Goal: Book appointment/travel/reservation

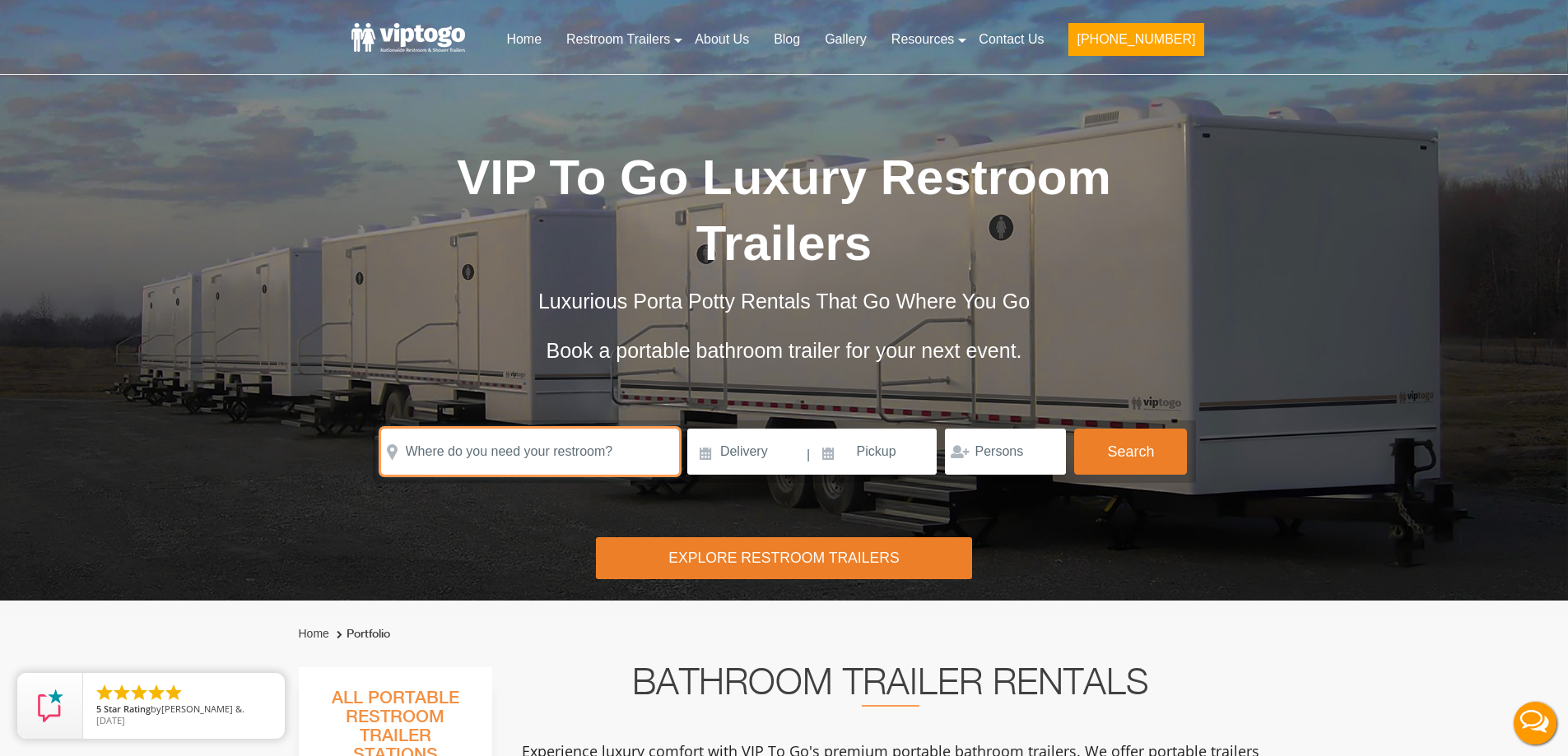
click at [440, 447] on input "text" at bounding box center [530, 451] width 298 height 46
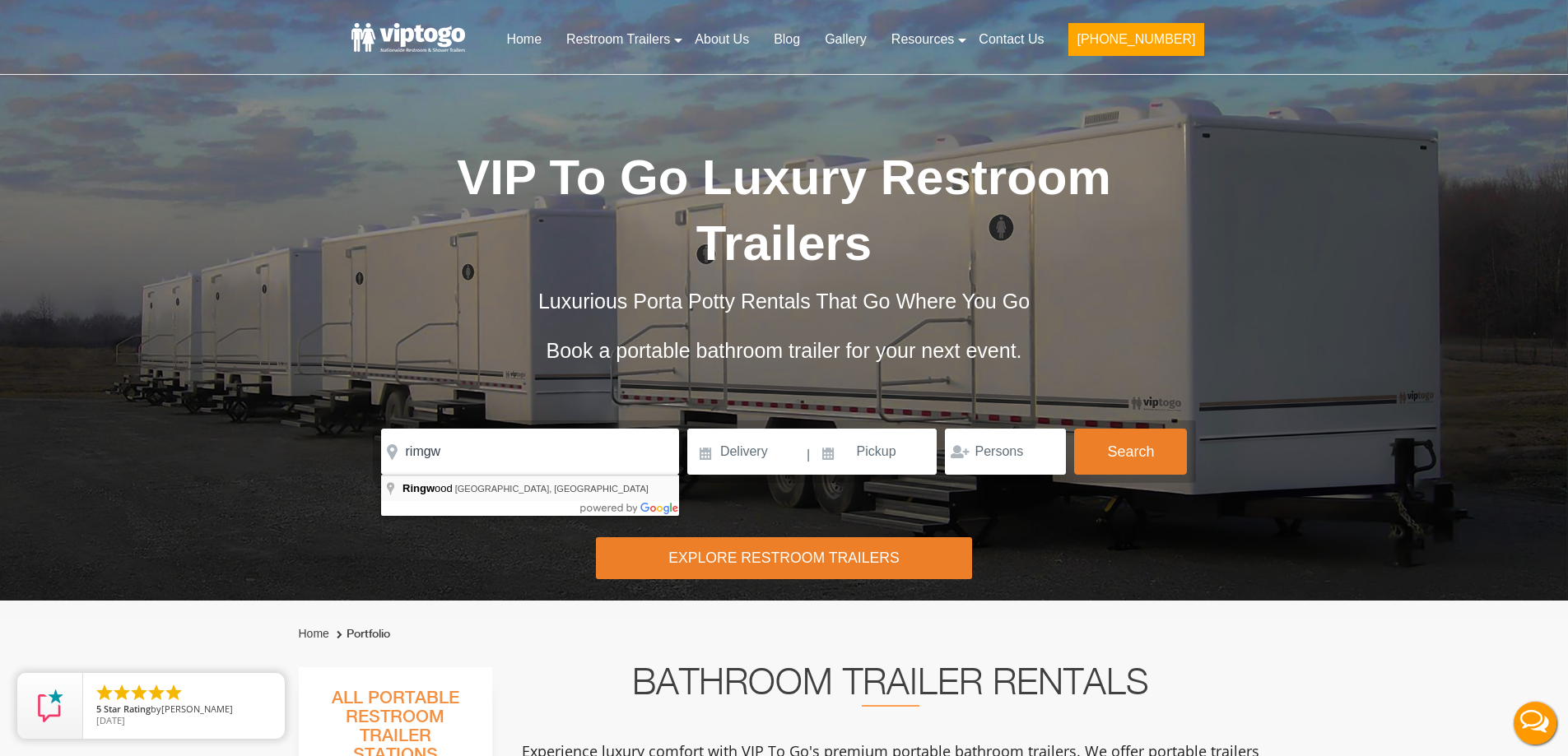
type input "[GEOGRAPHIC_DATA], [GEOGRAPHIC_DATA], [GEOGRAPHIC_DATA]"
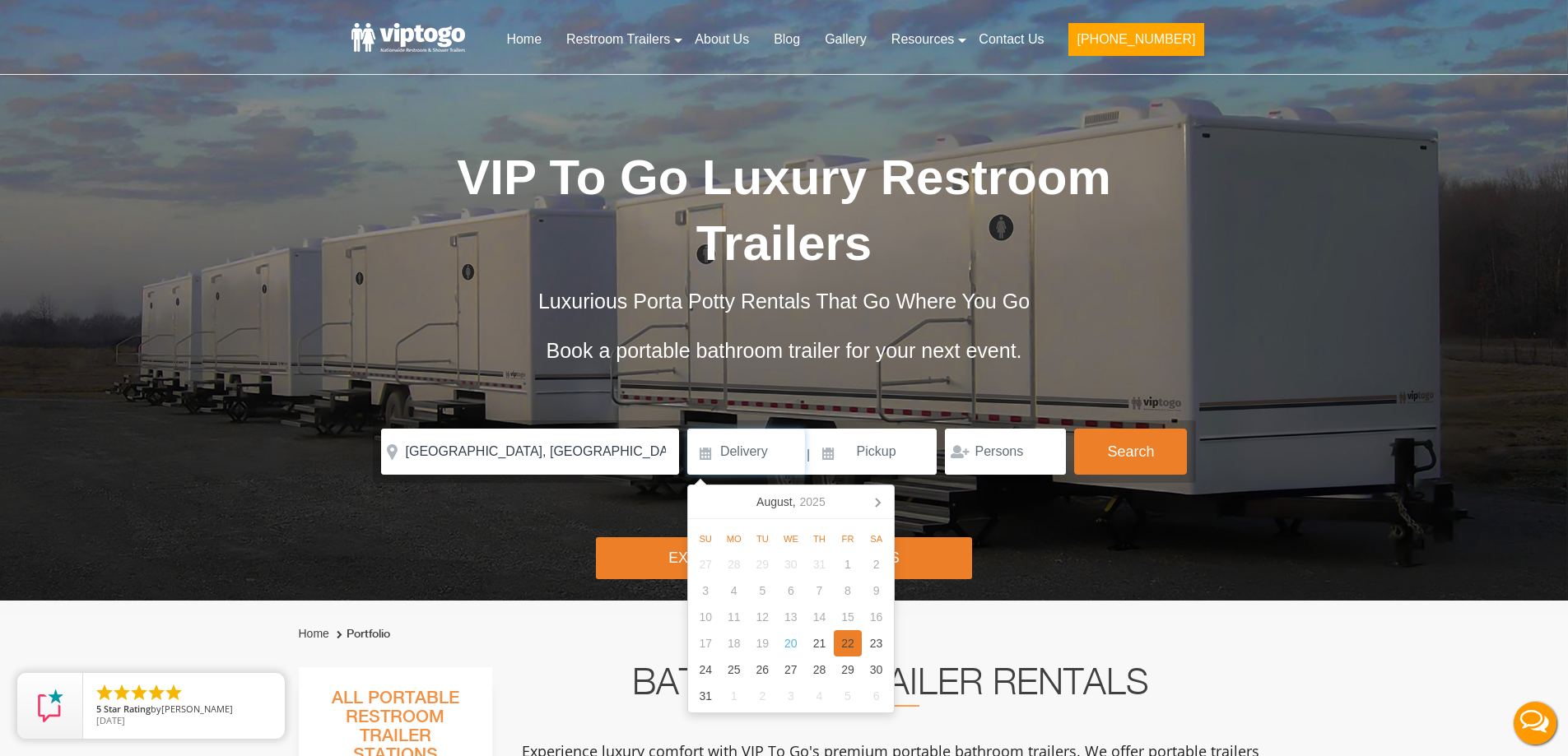
click at [846, 645] on div "22" at bounding box center [848, 643] width 29 height 26
type input "[DATE]"
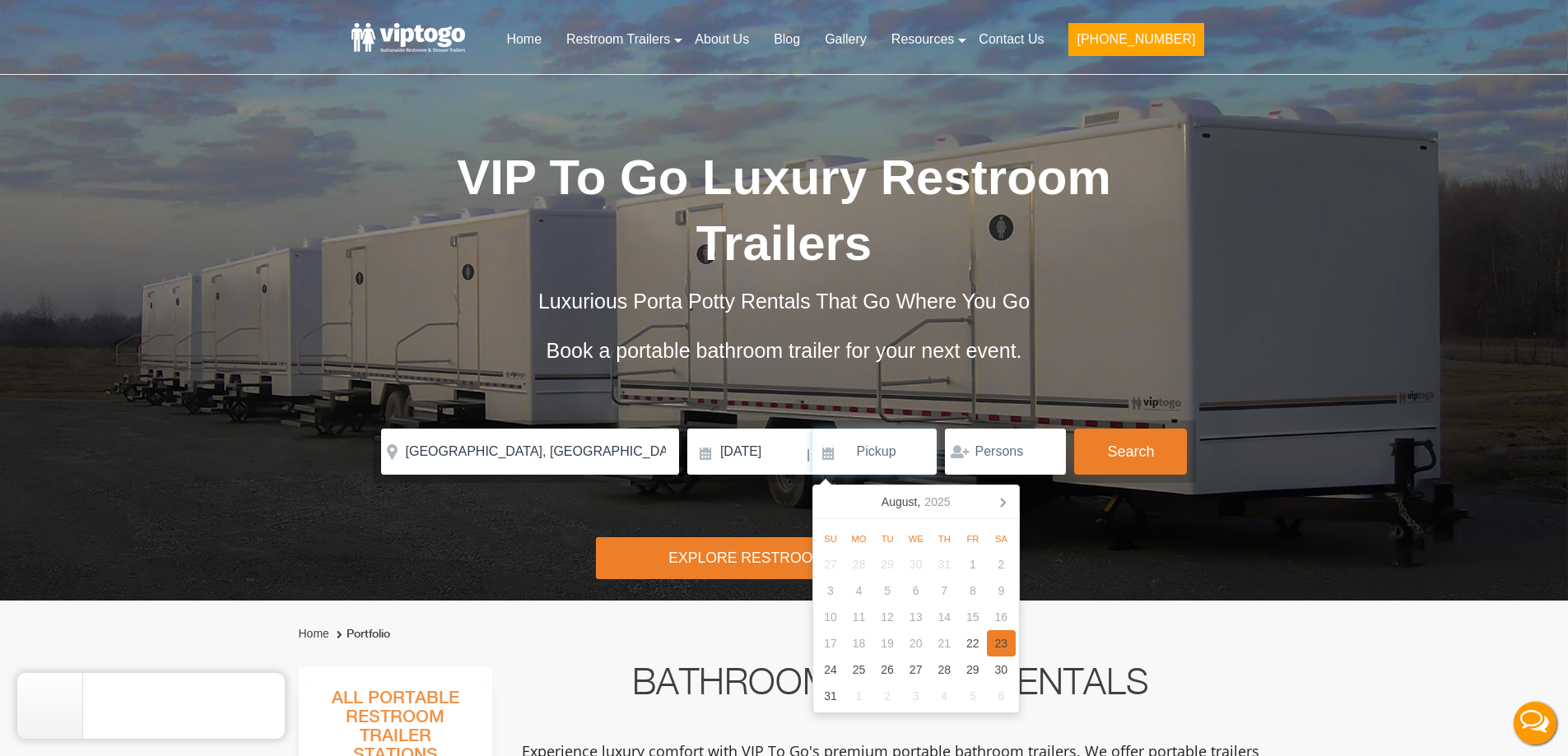
click at [1001, 640] on div "23" at bounding box center [1001, 643] width 29 height 26
type input "[DATE]"
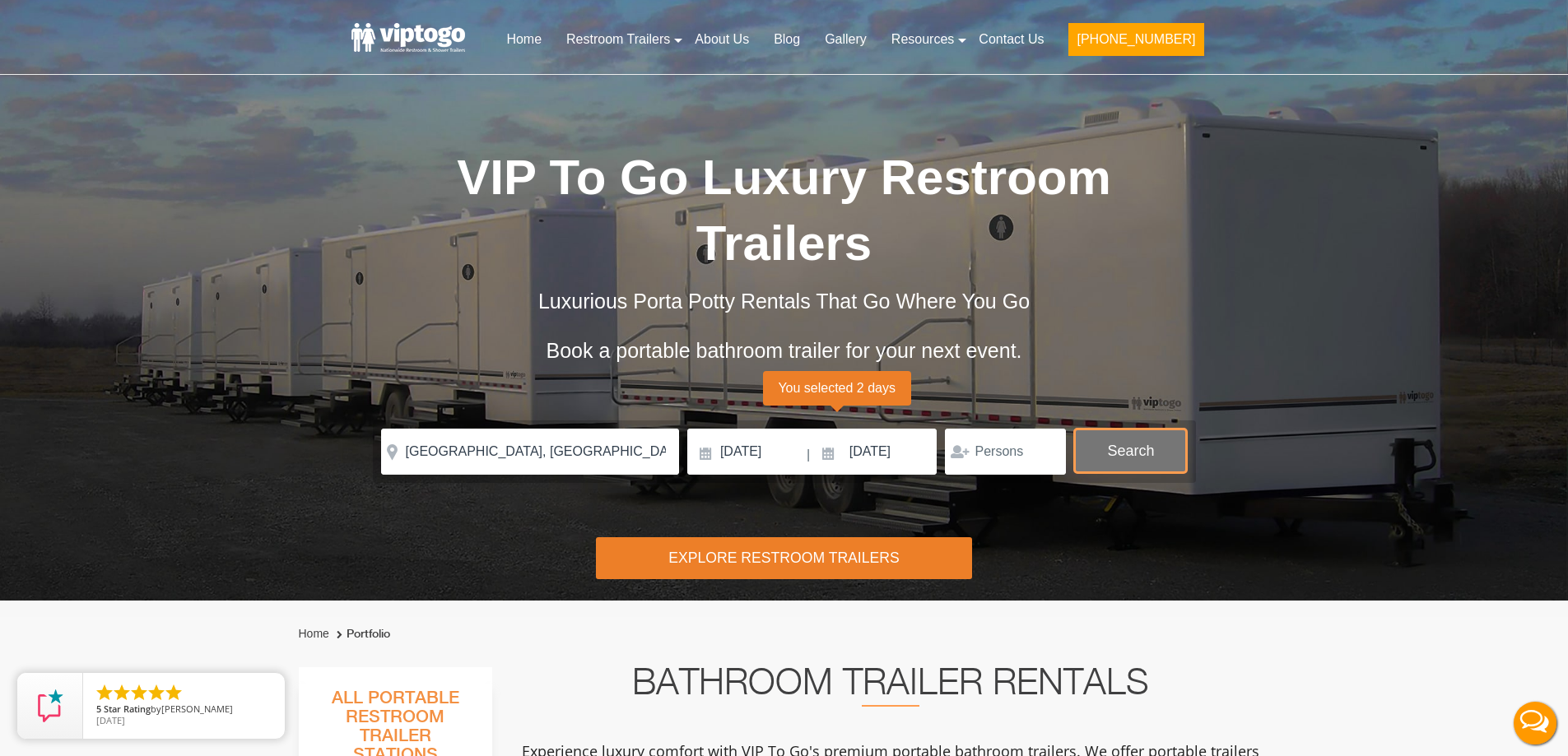
click at [1130, 441] on button "Search" at bounding box center [1130, 450] width 113 height 44
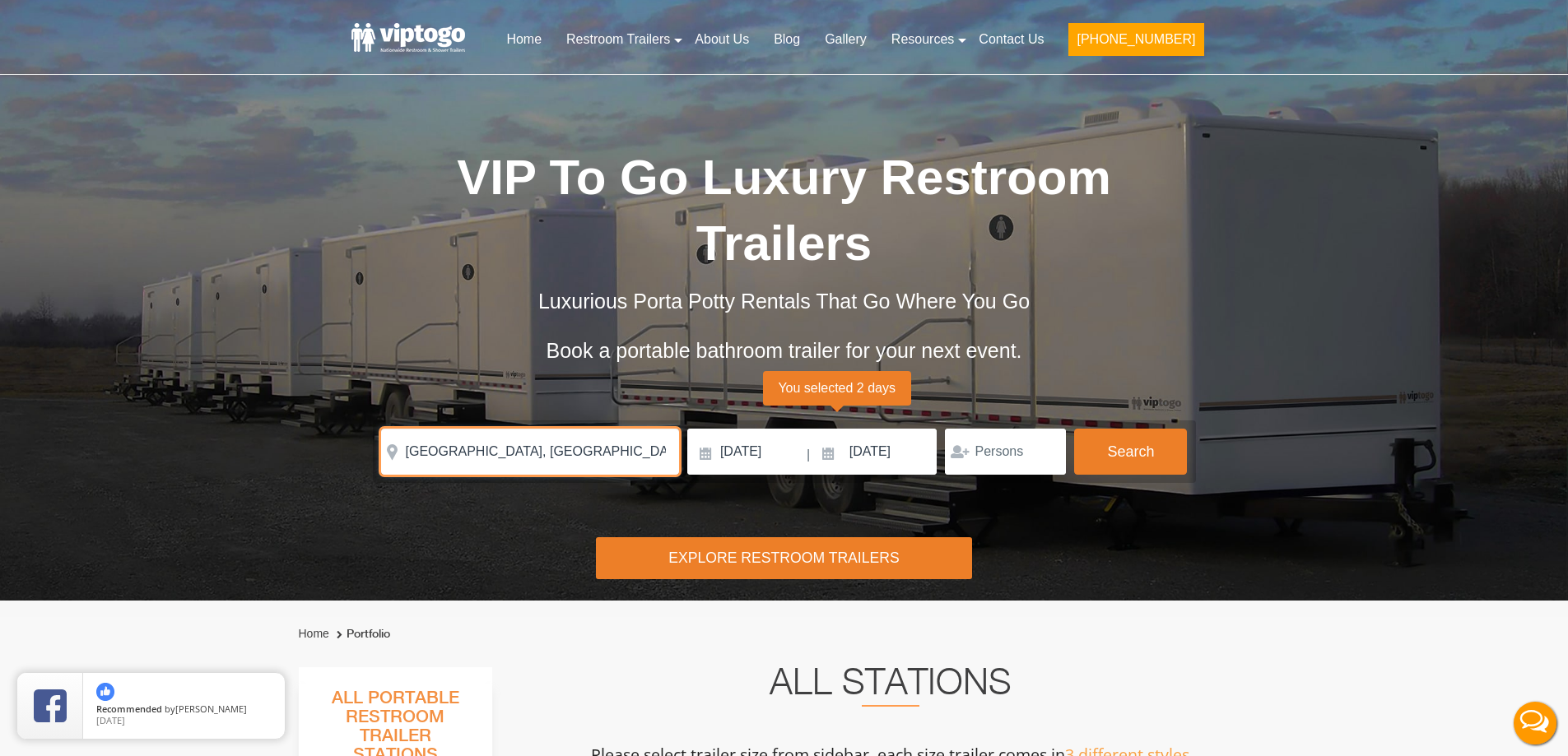
click at [623, 465] on input "[GEOGRAPHIC_DATA], [GEOGRAPHIC_DATA], [GEOGRAPHIC_DATA]" at bounding box center [530, 451] width 298 height 46
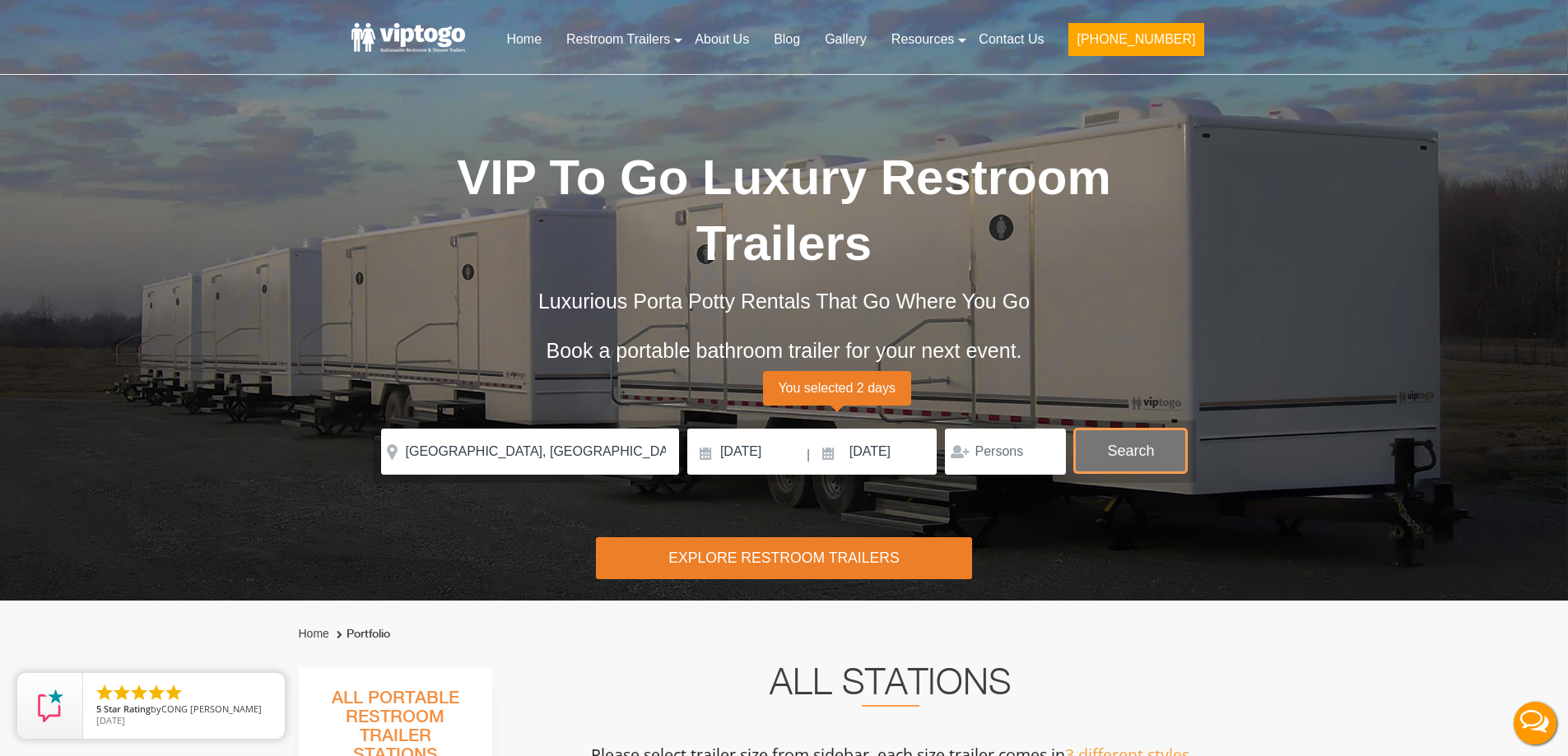
click at [1156, 447] on button "Search" at bounding box center [1130, 450] width 113 height 44
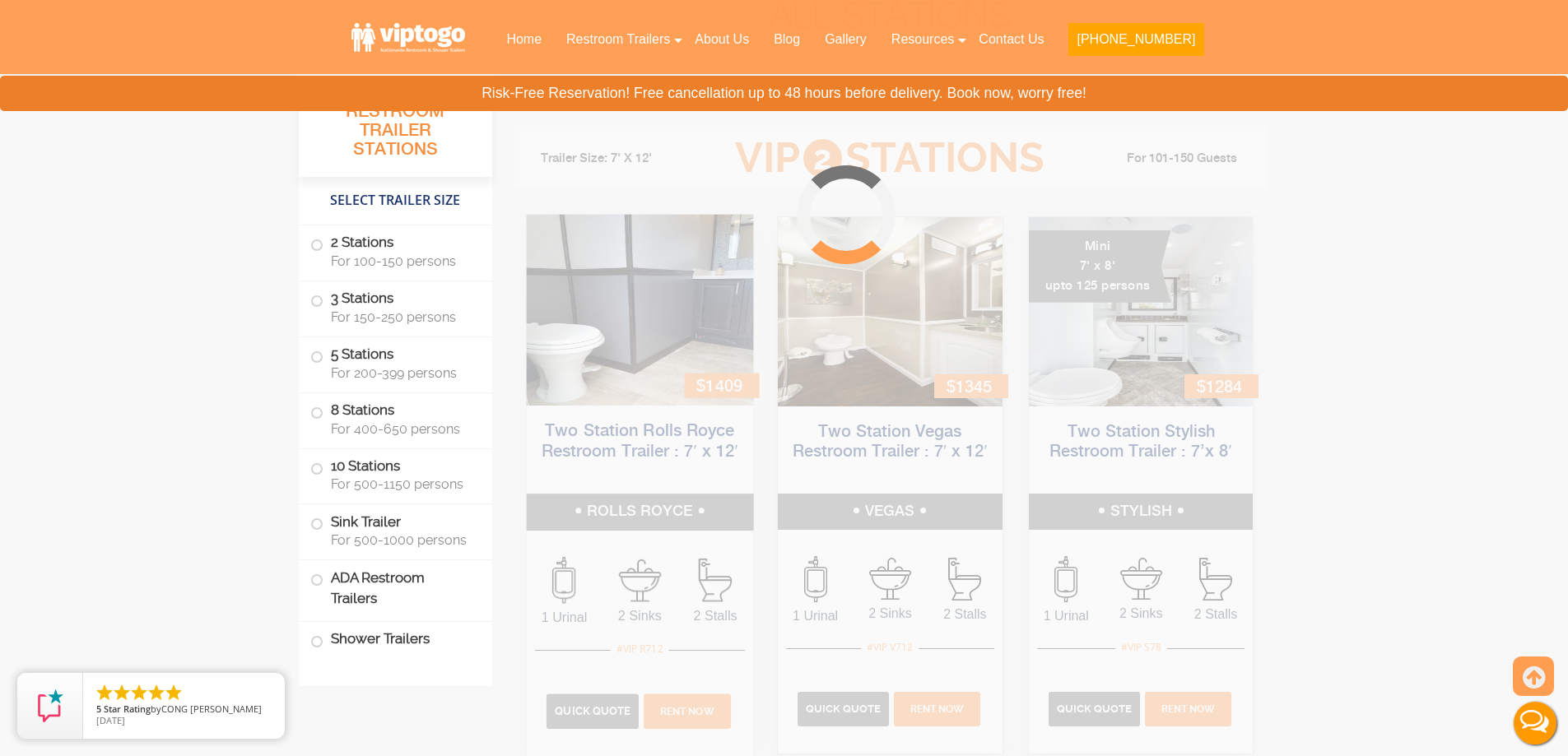
scroll to position [668, 0]
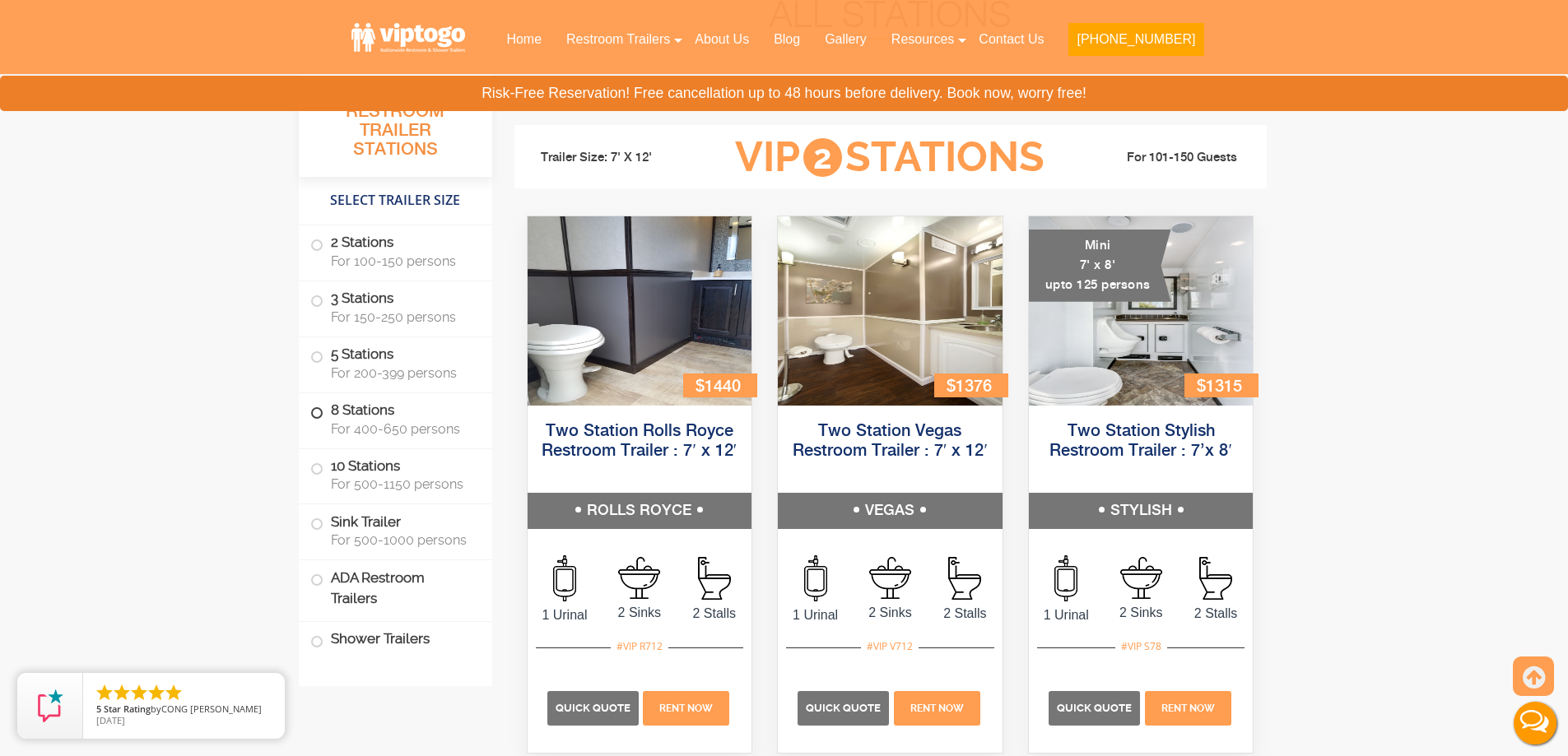
click at [323, 417] on label "8 Stations For 400-650 persons" at bounding box center [395, 419] width 170 height 51
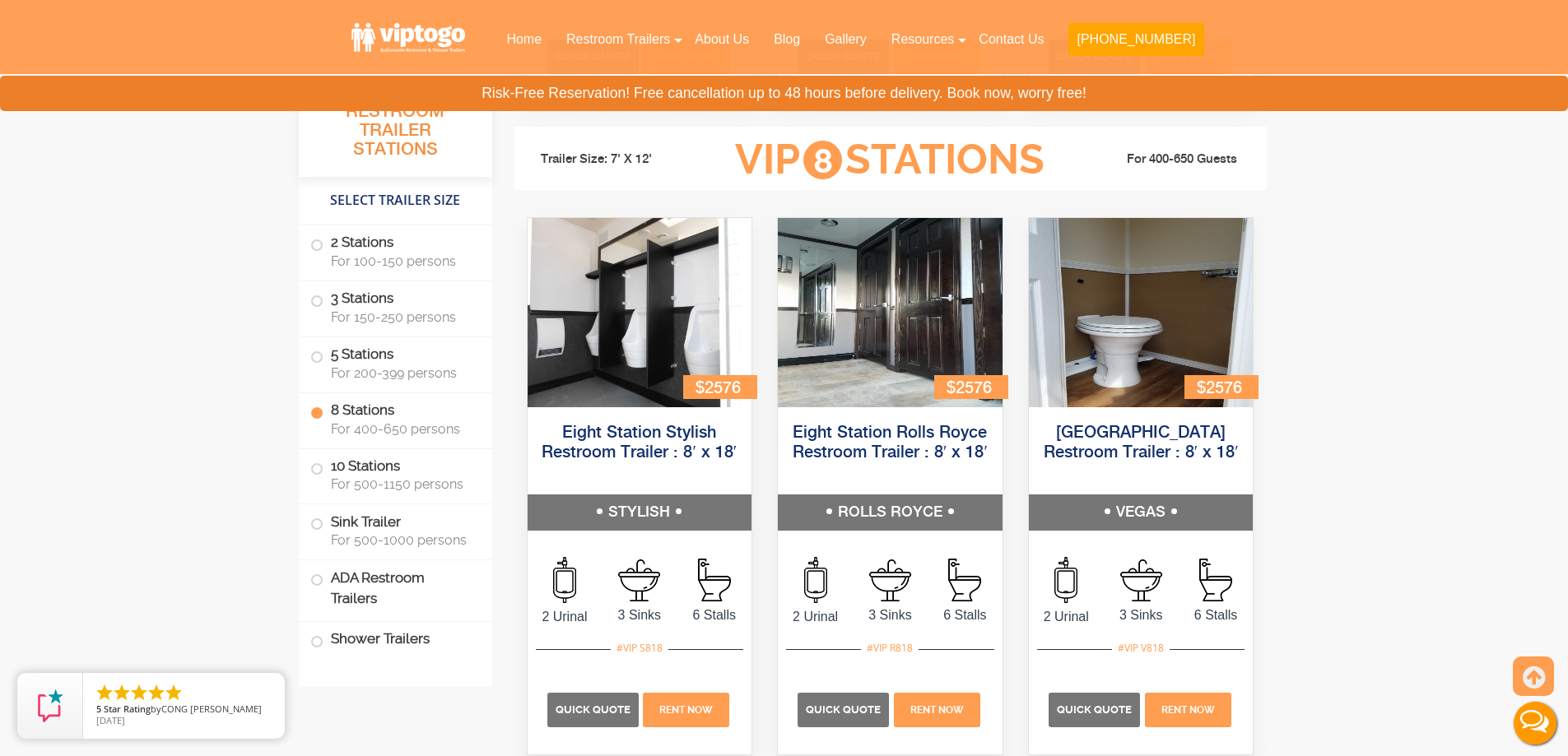
scroll to position [3118, 0]
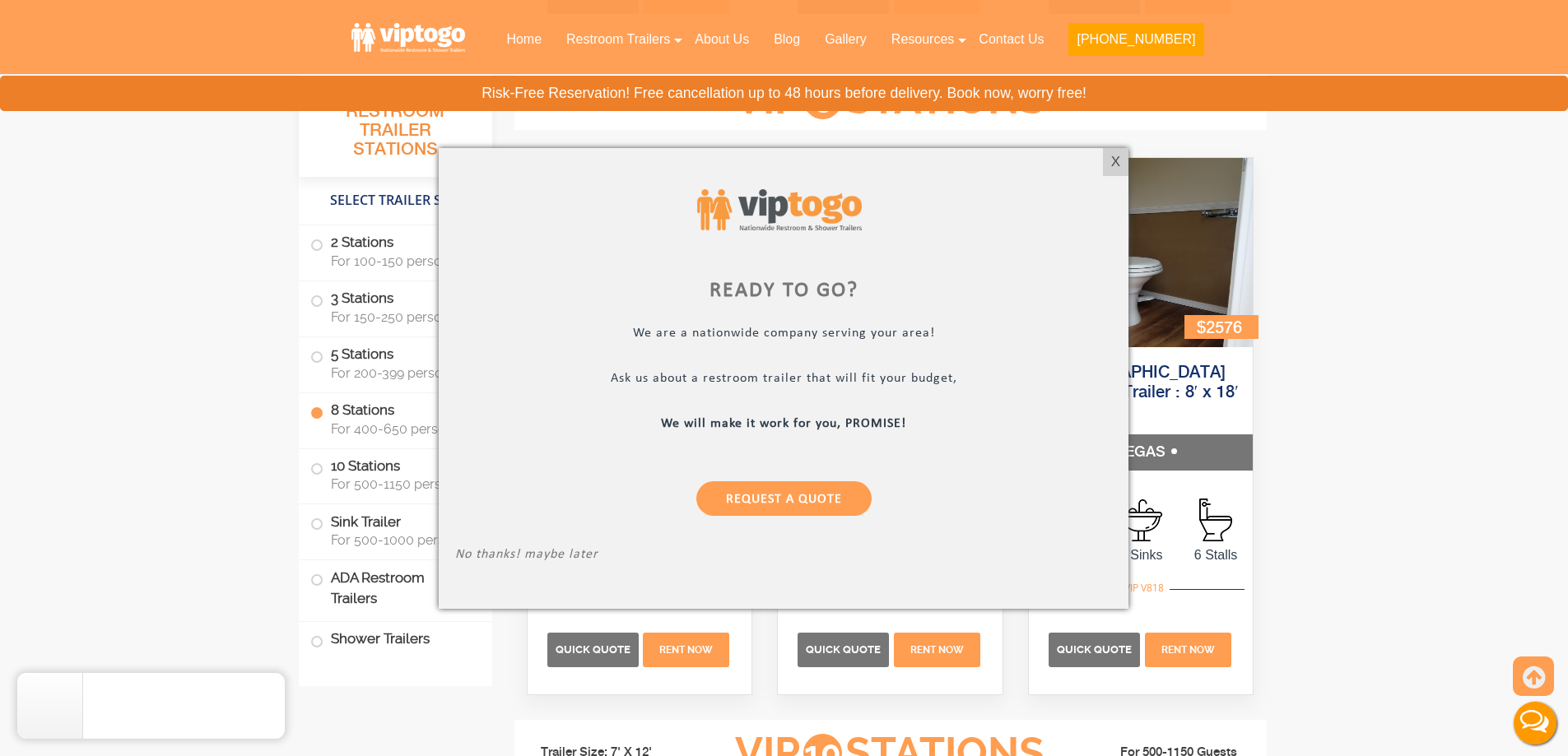
click at [1135, 167] on div at bounding box center [784, 378] width 1568 height 756
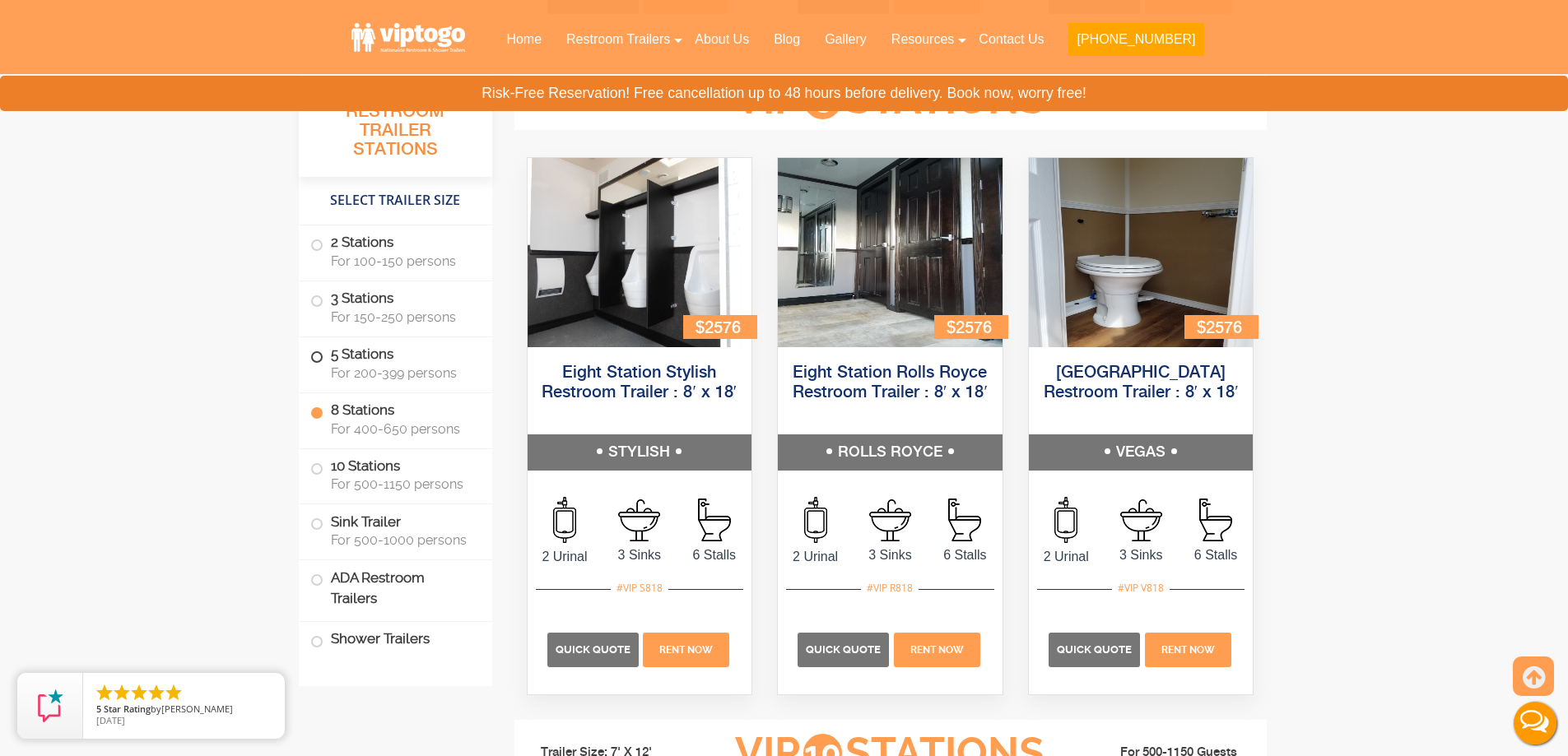
click at [316, 364] on label "5 Stations For 200-399 persons" at bounding box center [395, 362] width 170 height 51
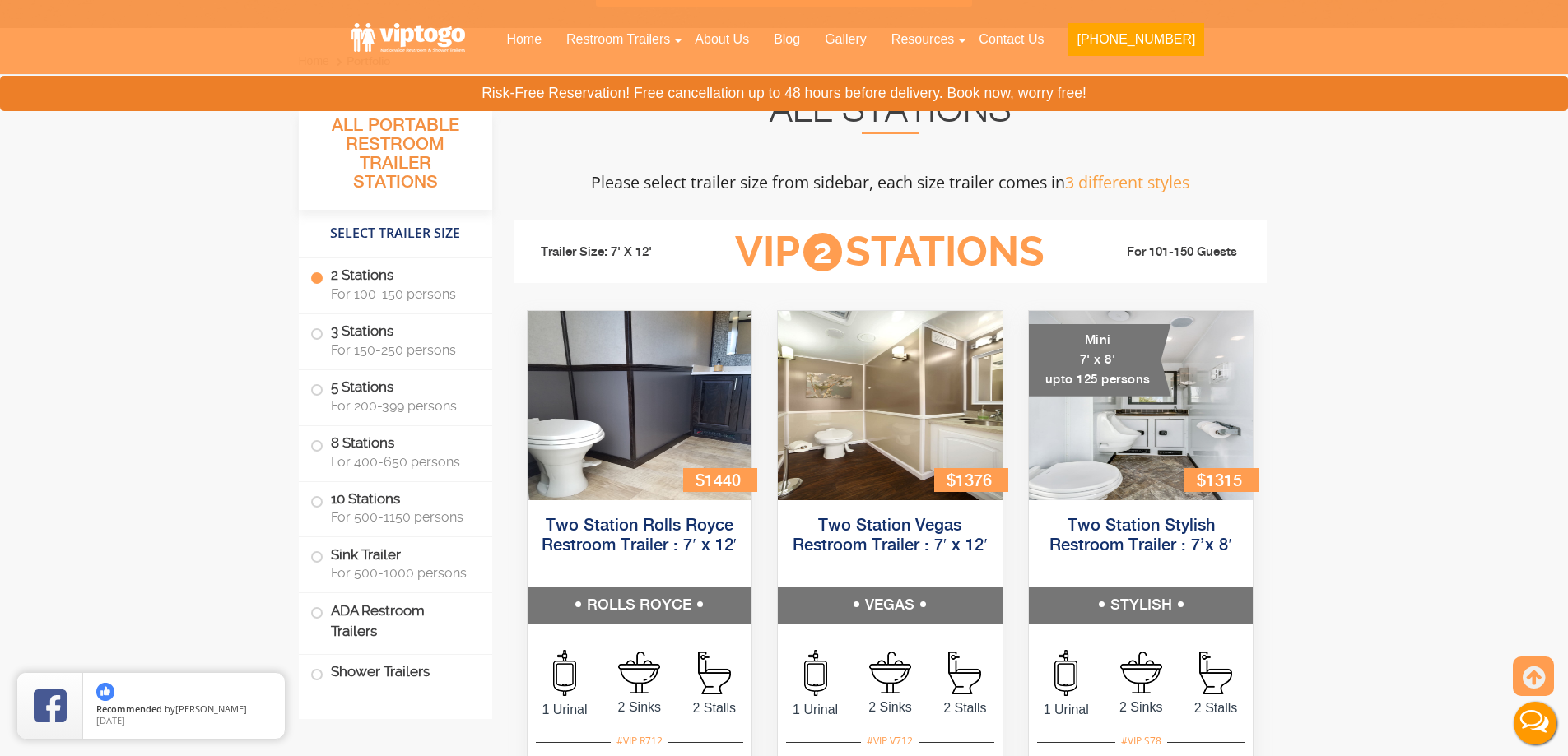
scroll to position [0, 0]
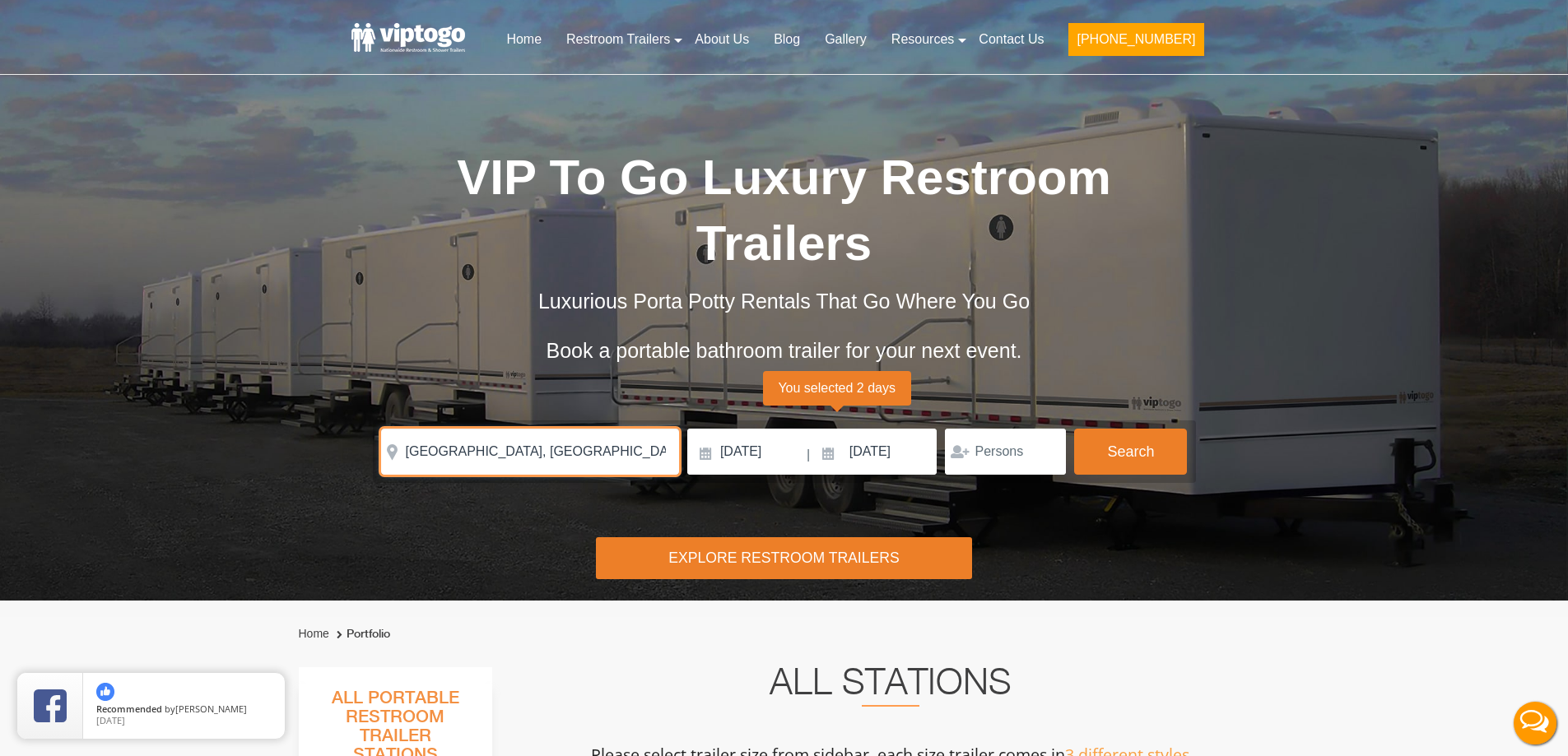
click at [407, 462] on input "[GEOGRAPHIC_DATA], [GEOGRAPHIC_DATA], [GEOGRAPHIC_DATA]" at bounding box center [530, 451] width 298 height 46
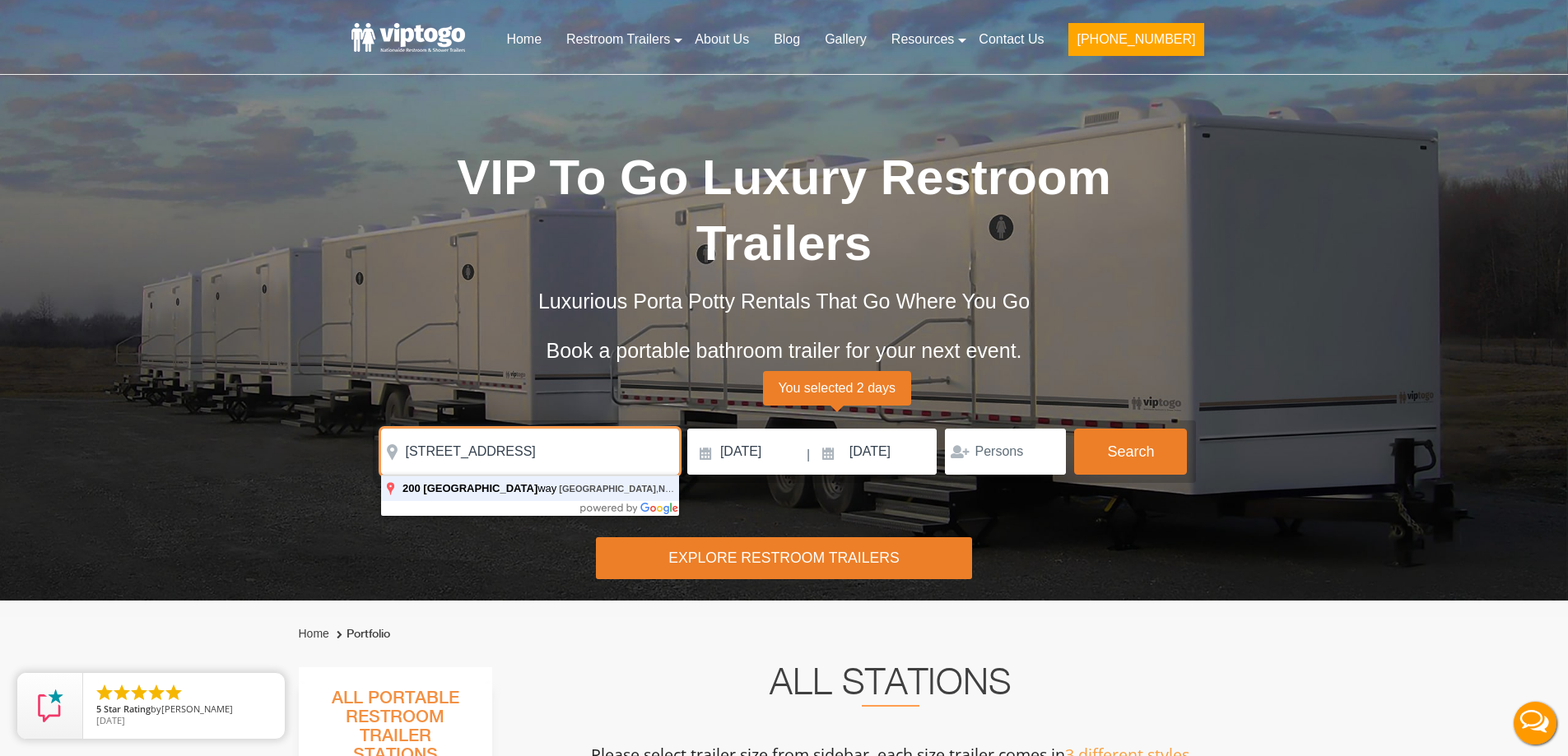
type input "[STREET_ADDRESS]"
click button "autobtn" at bounding box center [0, 0] width 0 height 0
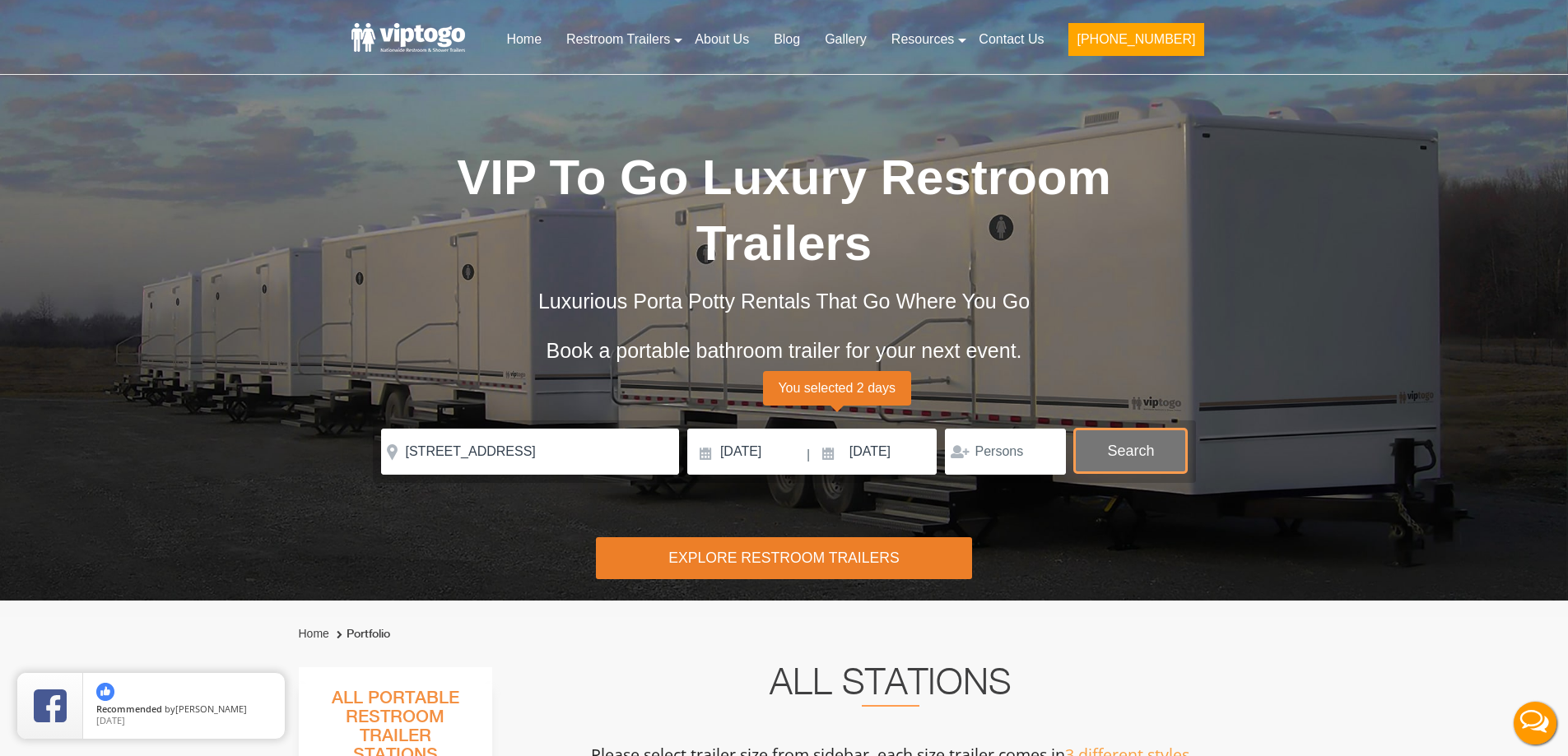
click at [1109, 472] on button "Search" at bounding box center [1130, 450] width 113 height 44
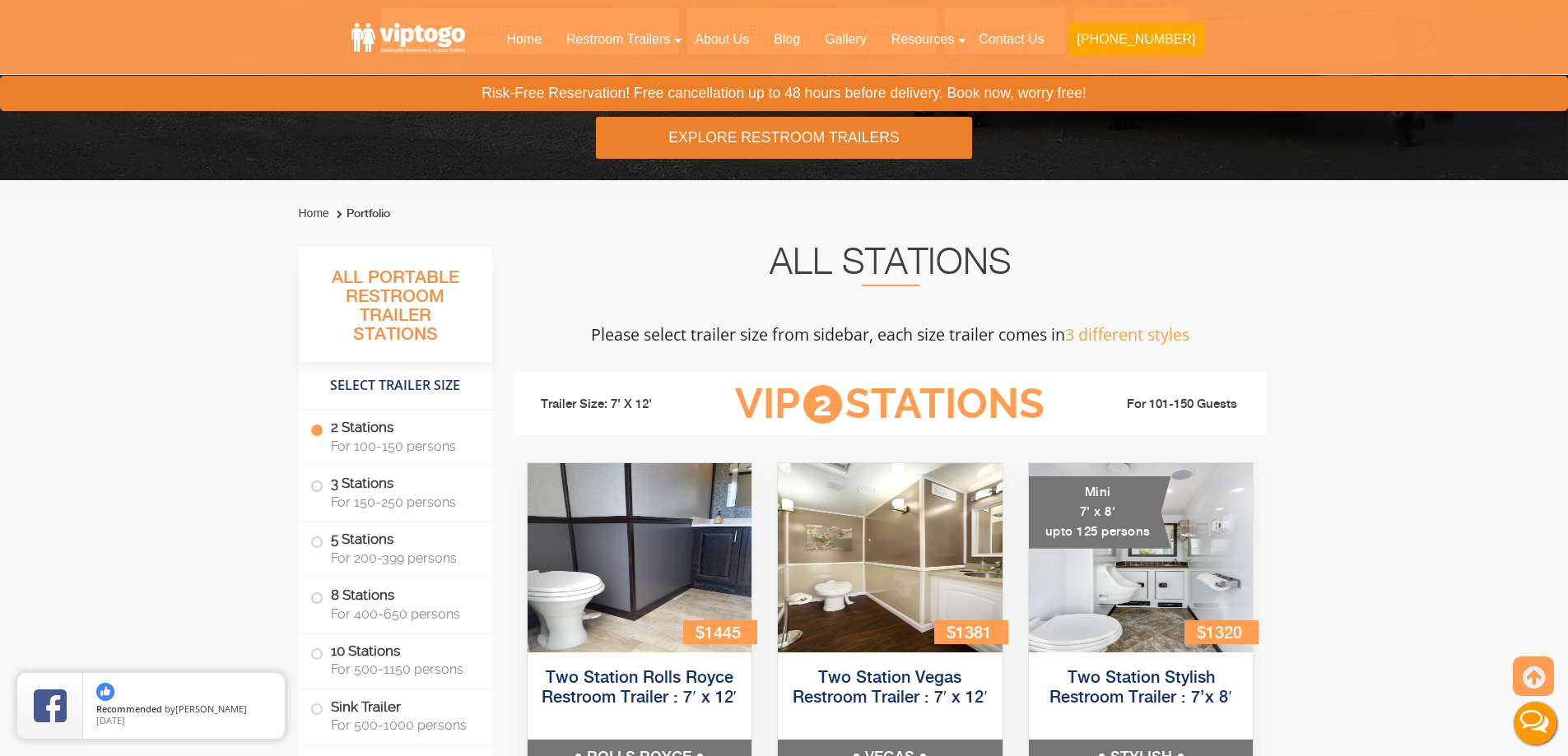
scroll to position [668, 0]
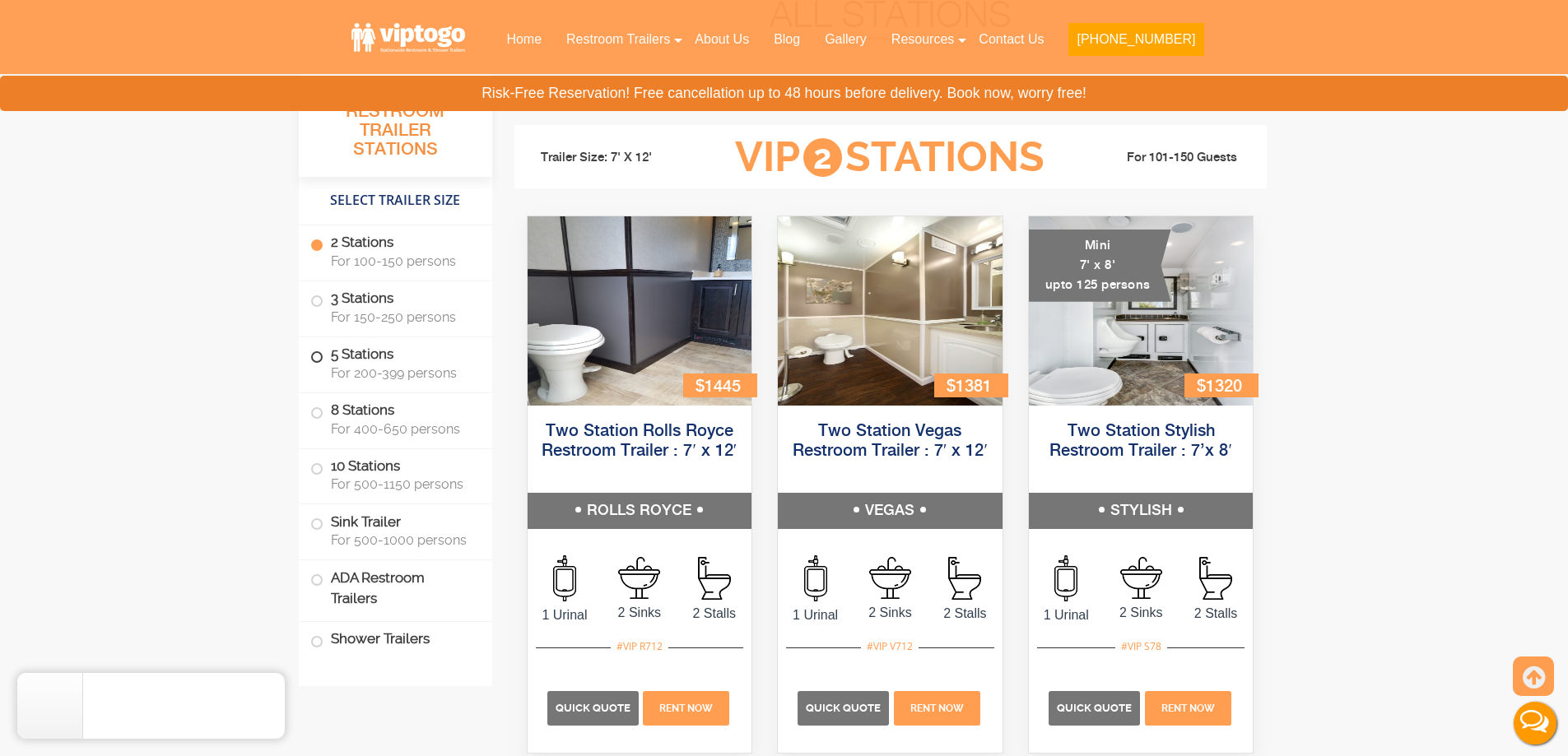
click at [322, 349] on label "5 Stations For 200-399 persons" at bounding box center [395, 362] width 170 height 51
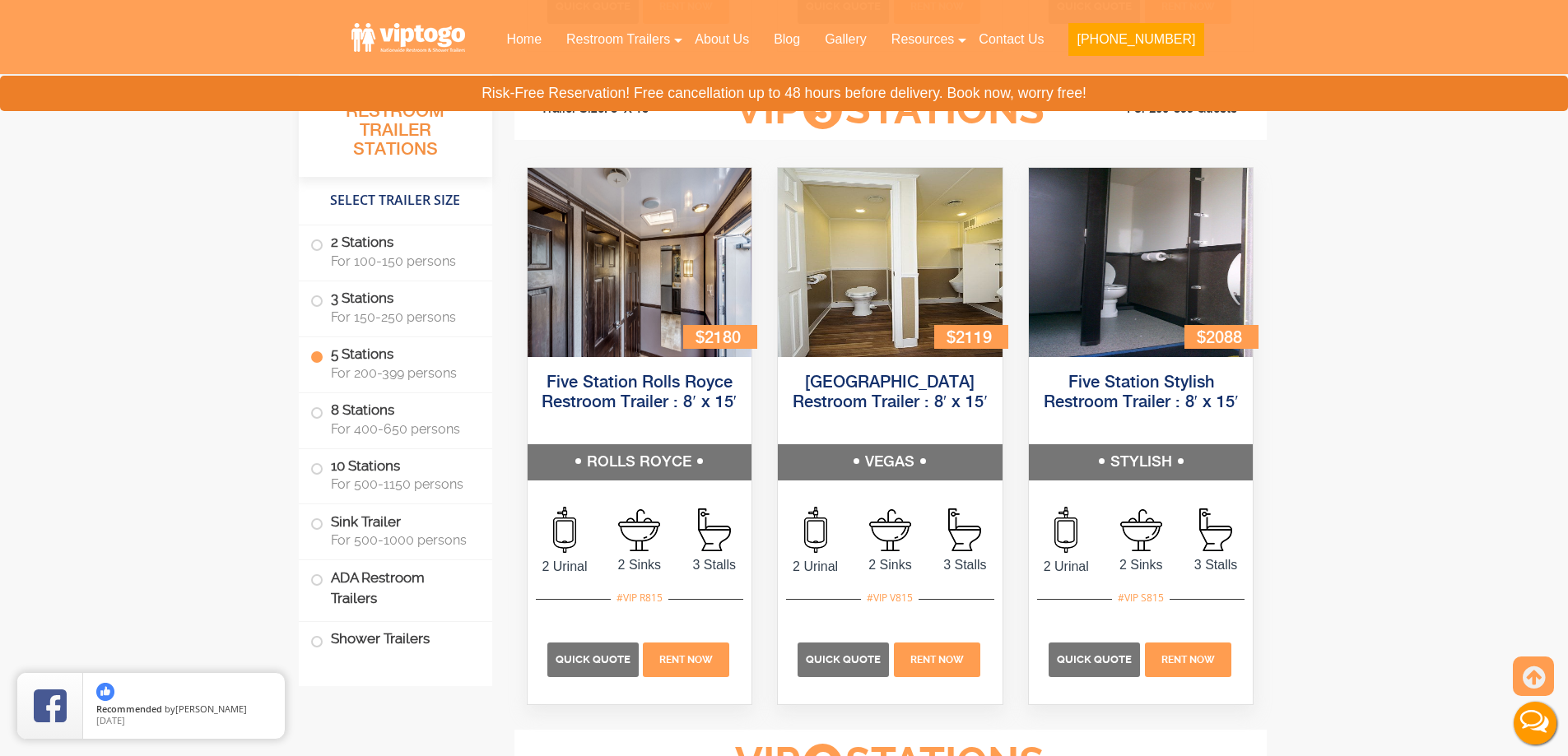
scroll to position [2465, 0]
